Goal: Task Accomplishment & Management: Complete application form

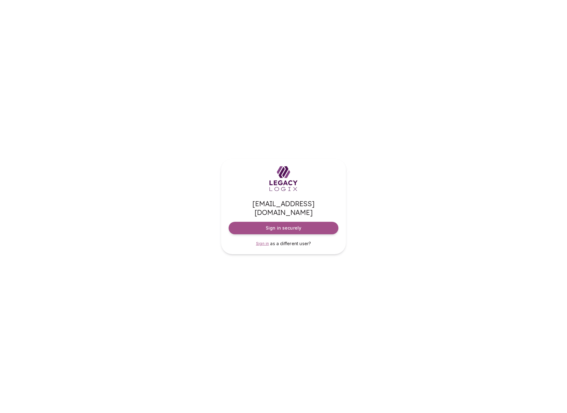
click at [264, 241] on span "Sign in" at bounding box center [262, 243] width 13 height 5
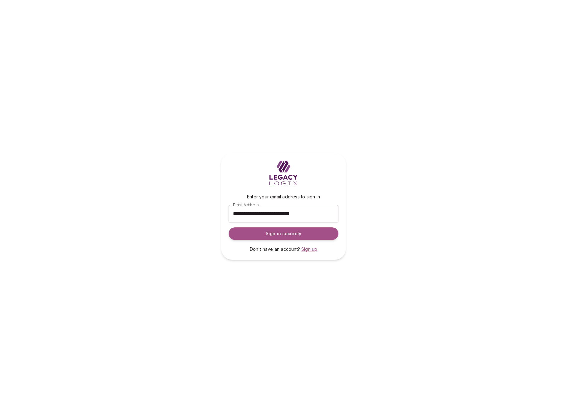
click at [310, 250] on span "Sign up" at bounding box center [310, 249] width 16 height 5
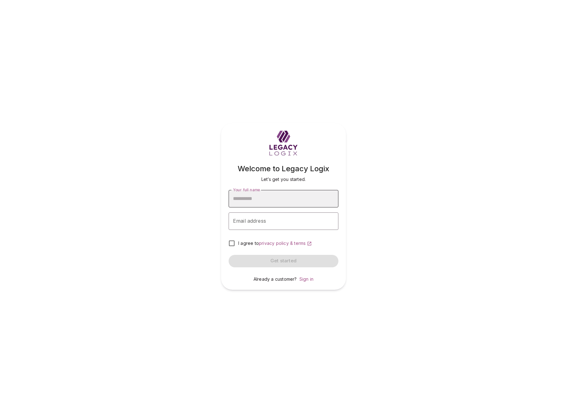
click at [255, 199] on input "Your full name" at bounding box center [284, 198] width 110 height 17
type input "**********"
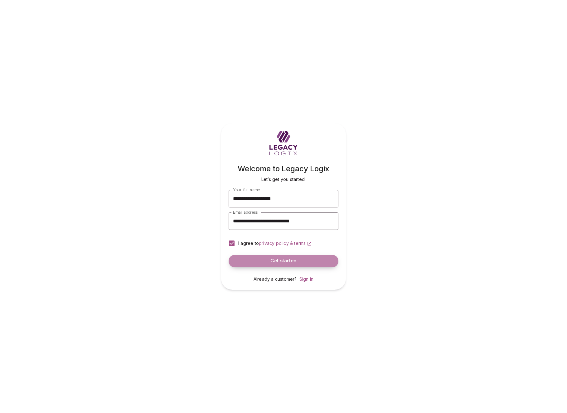
click at [281, 262] on span "Get started" at bounding box center [284, 261] width 26 height 6
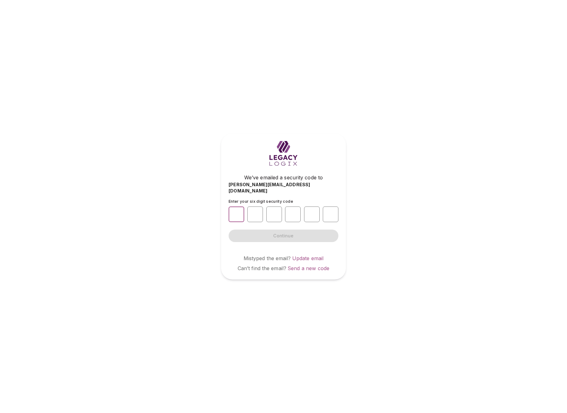
click at [235, 212] on input "number" at bounding box center [237, 215] width 16 height 16
type input "*"
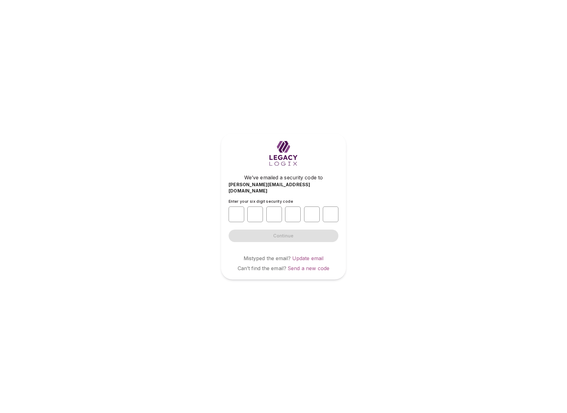
type input "*"
